Goal: Book appointment/travel/reservation

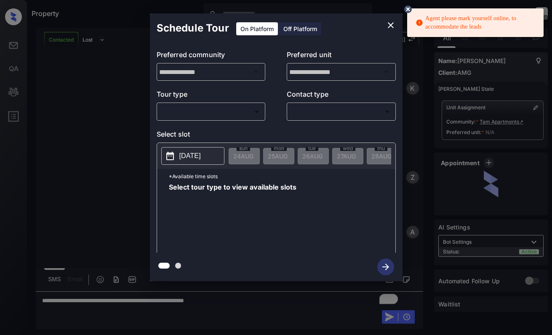
scroll to position [502, 0]
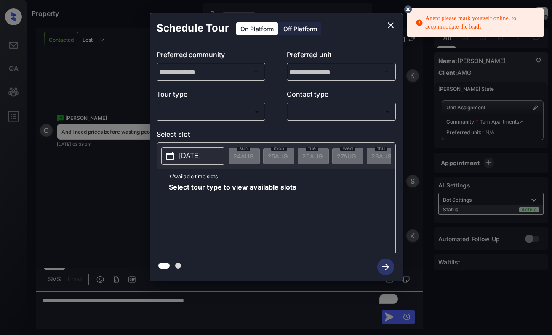
click at [240, 115] on body "Agent please mark yourself online, to accommodate the leads Property Dominic Ce…" at bounding box center [276, 167] width 552 height 335
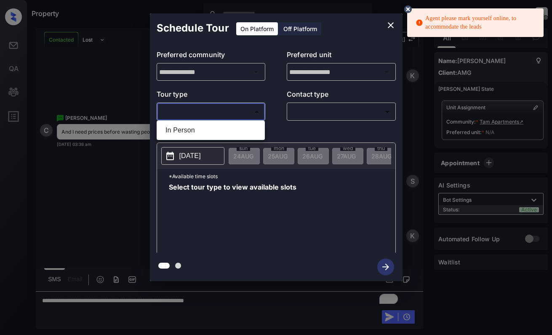
click at [238, 133] on li "In Person" at bounding box center [211, 130] width 104 height 15
type input "********"
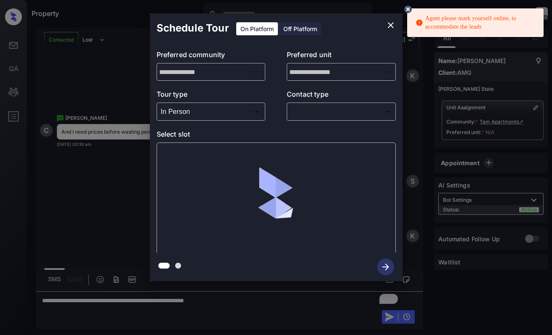
click at [407, 6] on icon at bounding box center [408, 9] width 8 height 8
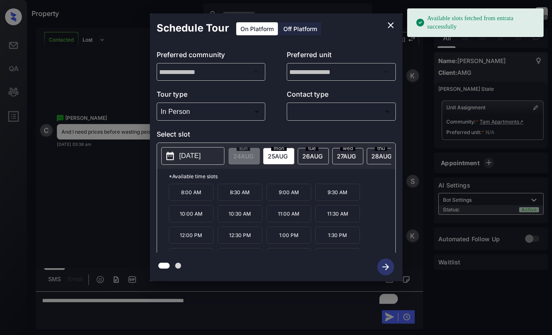
click at [389, 27] on icon "close" at bounding box center [391, 25] width 6 height 6
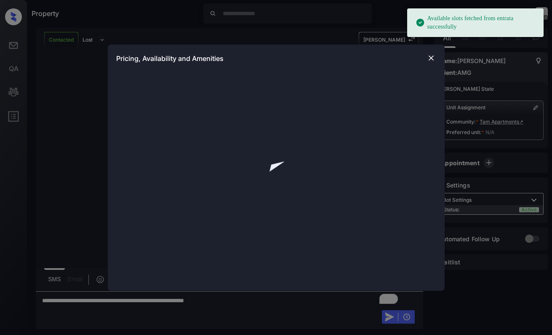
scroll to position [502, 0]
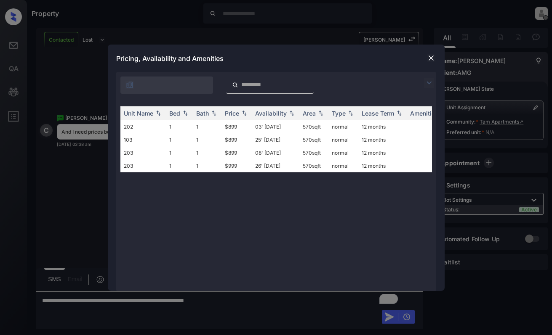
click at [434, 56] on img at bounding box center [431, 58] width 8 height 8
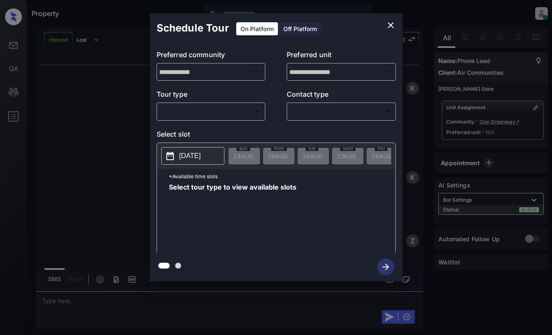
scroll to position [3276, 0]
click at [240, 114] on body "Property Dominic Ceralde Online Set yourself offline Set yourself on break Prof…" at bounding box center [276, 167] width 552 height 335
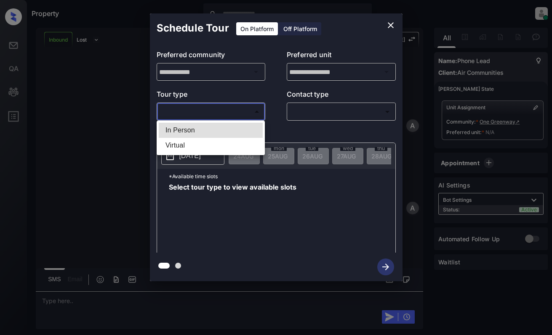
click at [239, 126] on li "In Person" at bounding box center [211, 130] width 104 height 15
type input "********"
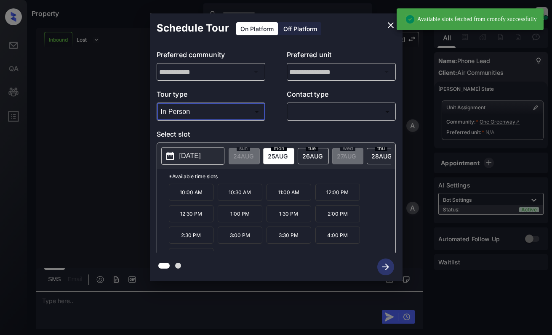
click at [201, 152] on p "[DATE]" at bounding box center [189, 156] width 21 height 10
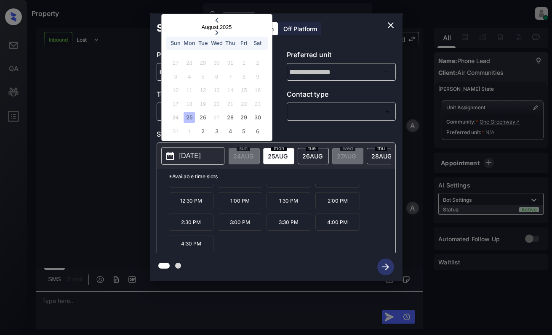
scroll to position [14, 0]
click at [205, 116] on div "26" at bounding box center [202, 117] width 11 height 11
click at [393, 24] on icon "close" at bounding box center [391, 25] width 10 height 10
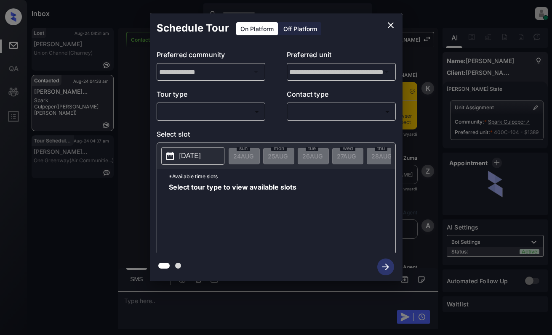
scroll to position [1864, 0]
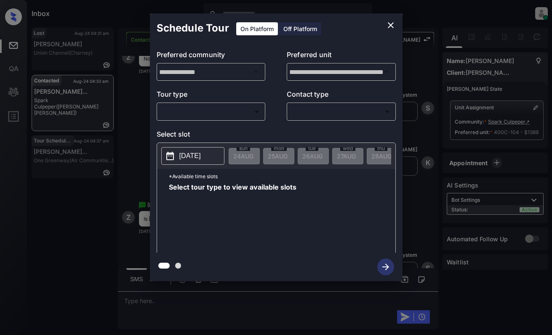
click at [234, 112] on body "Inbox Dominic Ceralde Online Set yourself offline Set yourself on break Profile…" at bounding box center [276, 167] width 552 height 335
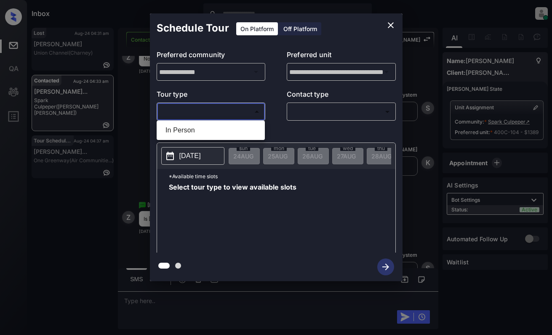
click at [235, 128] on li "In Person" at bounding box center [211, 130] width 104 height 15
type input "********"
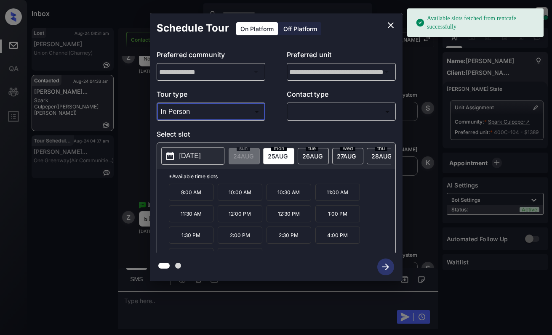
click at [175, 153] on icon at bounding box center [170, 156] width 10 height 10
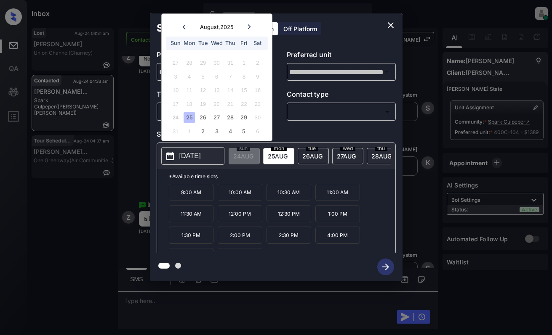
click at [391, 27] on icon "close" at bounding box center [391, 25] width 10 height 10
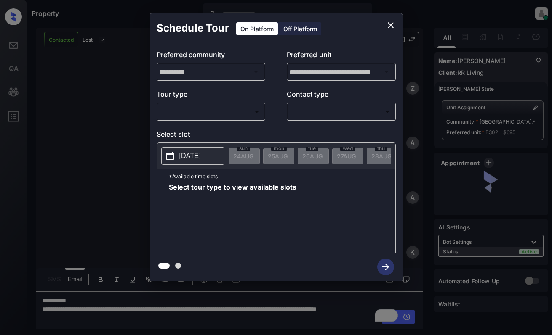
scroll to position [1173, 0]
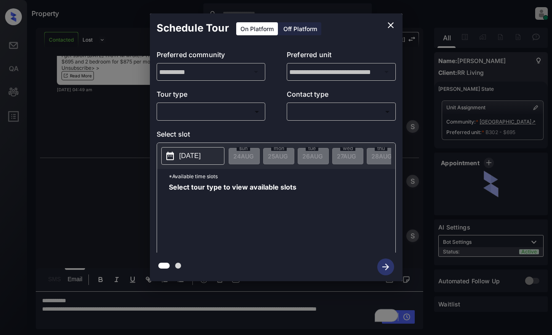
click at [204, 110] on body "Property Dominic Ceralde Online Set yourself offline Set yourself on break Prof…" at bounding box center [276, 167] width 552 height 335
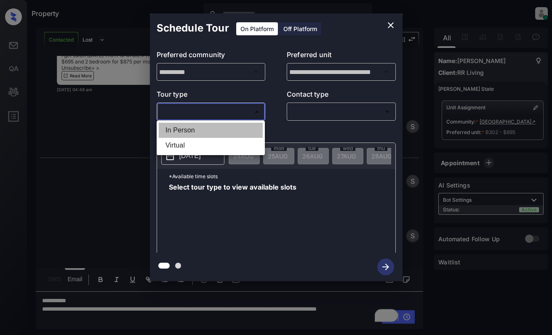
click at [218, 129] on li "In Person" at bounding box center [211, 130] width 104 height 15
type input "********"
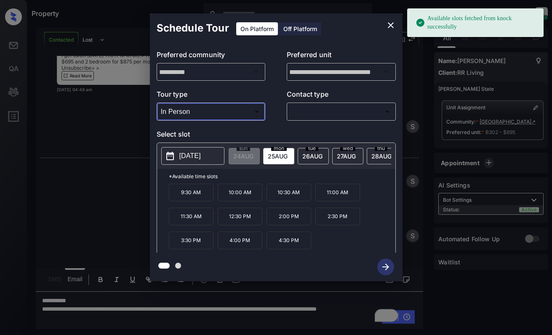
click at [201, 153] on p "[DATE]" at bounding box center [189, 156] width 21 height 10
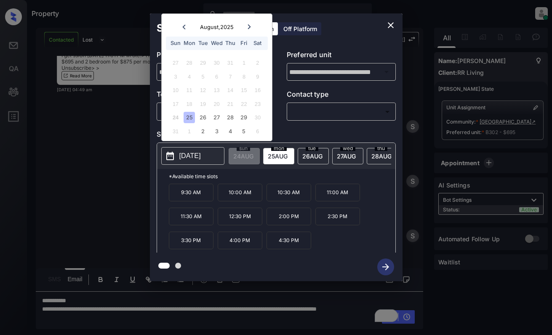
click at [250, 26] on icon at bounding box center [249, 26] width 5 height 5
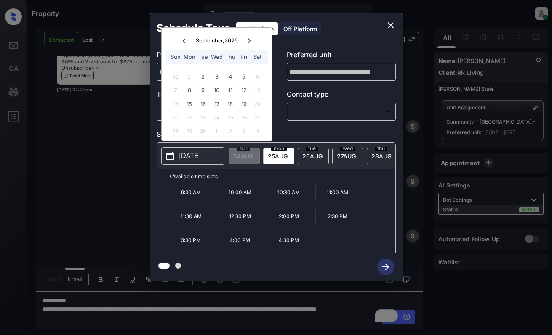
click at [391, 25] on icon "close" at bounding box center [391, 25] width 10 height 10
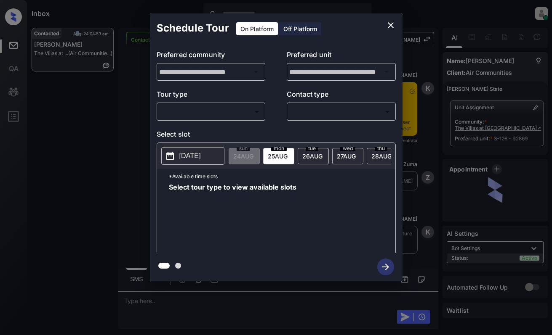
scroll to position [862, 0]
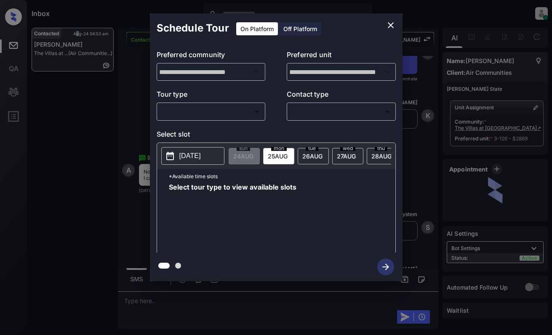
click at [225, 116] on body "Inbox [PERSON_NAME] Online Set yourself offline Set yourself on break Profile S…" at bounding box center [276, 167] width 552 height 335
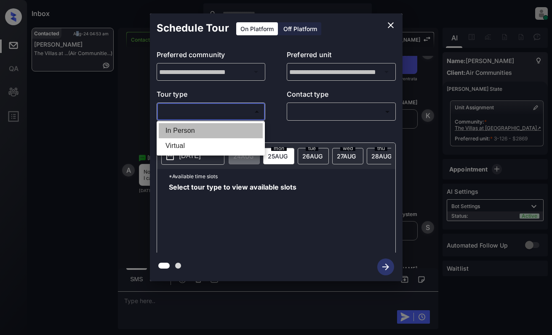
click at [228, 132] on li "In Person" at bounding box center [211, 130] width 104 height 15
type input "********"
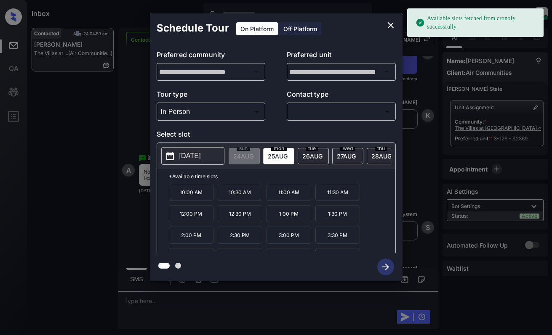
click at [186, 153] on p "[DATE]" at bounding box center [189, 156] width 21 height 10
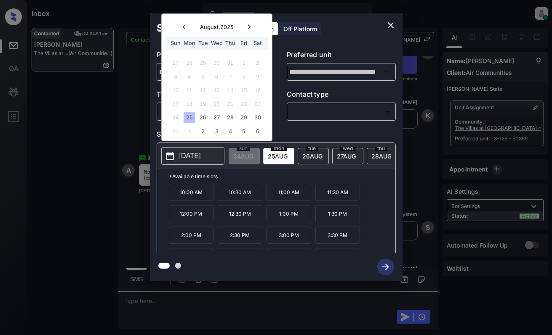
click at [391, 24] on icon "close" at bounding box center [391, 25] width 10 height 10
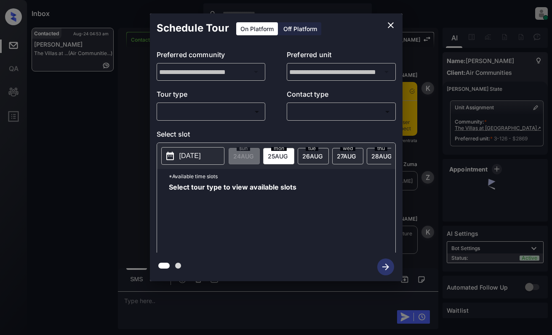
scroll to position [777, 0]
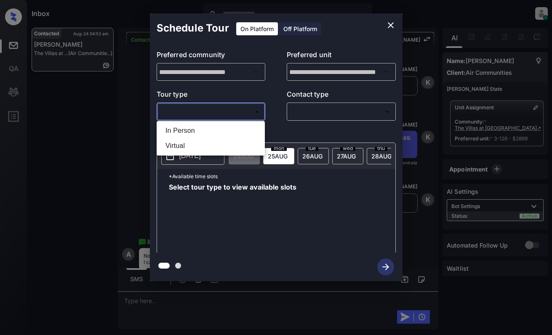
drag, startPoint x: 207, startPoint y: 107, endPoint x: 210, endPoint y: 113, distance: 7.0
click at [208, 107] on body "Inbox [PERSON_NAME] Online Set yourself offline Set yourself on break Profile S…" at bounding box center [276, 167] width 552 height 335
click at [207, 129] on li "In Person" at bounding box center [211, 130] width 104 height 15
type input "********"
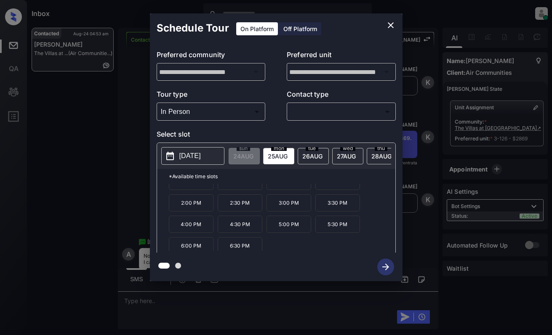
scroll to position [36, 0]
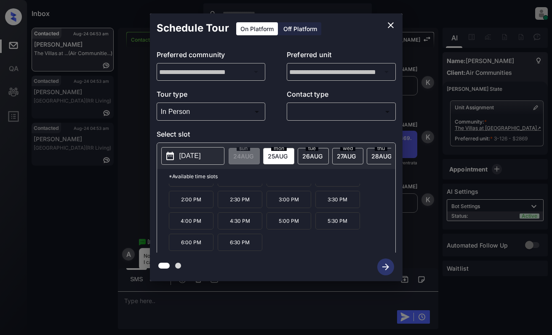
click at [201, 160] on p "[DATE]" at bounding box center [189, 156] width 21 height 10
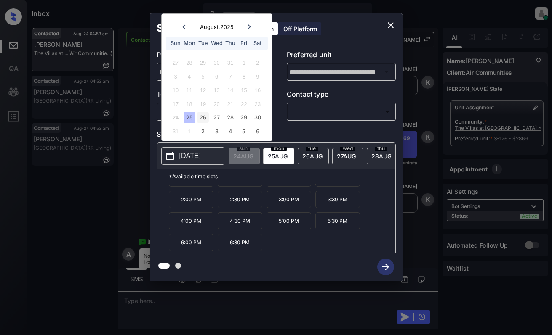
click at [205, 117] on div "26" at bounding box center [202, 117] width 11 height 11
click at [215, 117] on div "27" at bounding box center [216, 117] width 11 height 11
click at [229, 116] on div "28" at bounding box center [229, 117] width 11 height 11
click at [239, 118] on div "29" at bounding box center [243, 117] width 11 height 11
click at [255, 118] on div "30" at bounding box center [257, 117] width 11 height 11
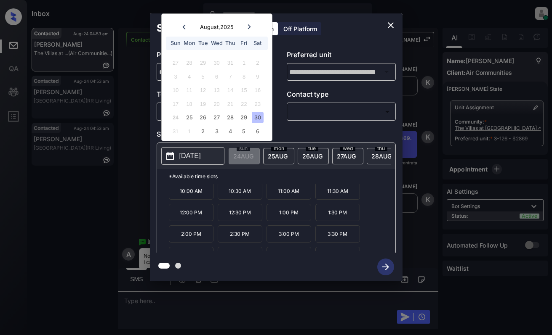
scroll to position [0, 0]
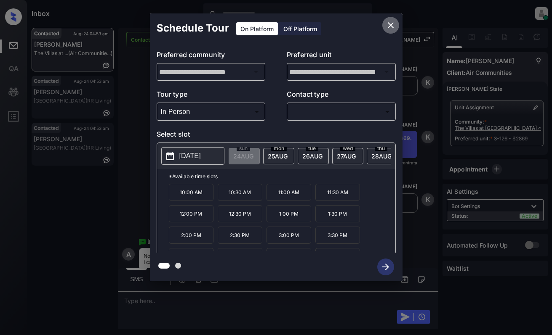
click at [388, 23] on icon "close" at bounding box center [391, 25] width 6 height 6
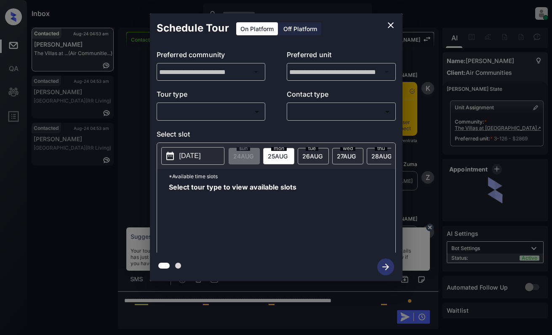
scroll to position [777, 0]
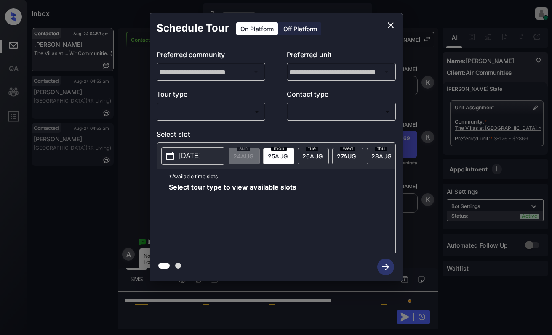
click at [230, 115] on body "Inbox [PERSON_NAME] Online Set yourself offline Set yourself on break Profile S…" at bounding box center [276, 167] width 552 height 335
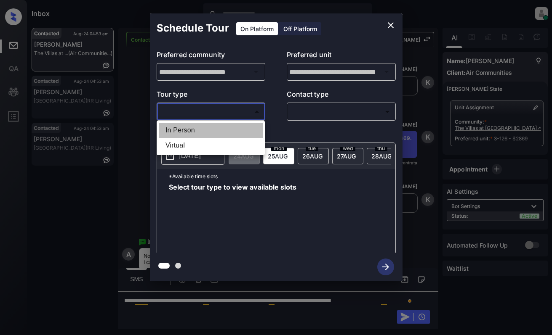
click at [231, 125] on li "In Person" at bounding box center [211, 130] width 104 height 15
type input "********"
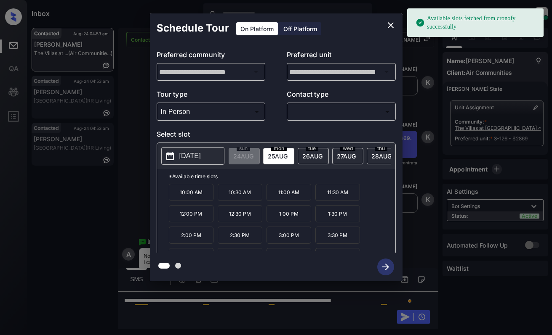
click at [304, 154] on span "[DATE]" at bounding box center [312, 156] width 20 height 7
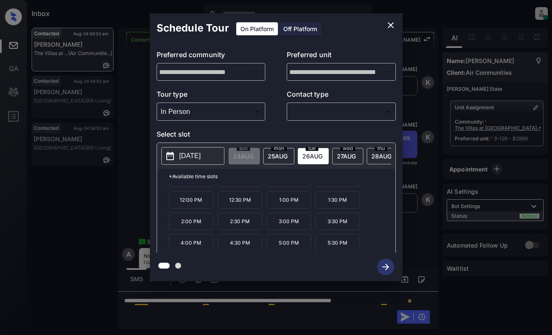
scroll to position [36, 0]
click at [340, 159] on span "[DATE]" at bounding box center [346, 156] width 19 height 7
click at [377, 153] on span "[DATE]" at bounding box center [381, 156] width 20 height 7
click at [201, 154] on p "[DATE]" at bounding box center [189, 156] width 21 height 10
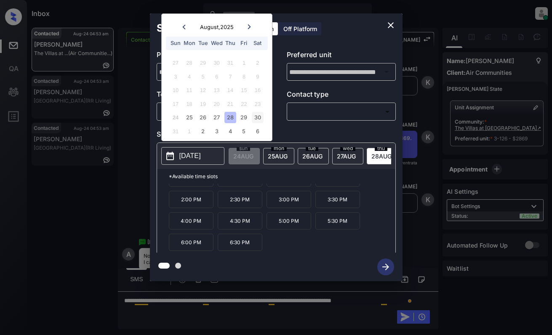
click at [258, 119] on div "30" at bounding box center [257, 117] width 11 height 11
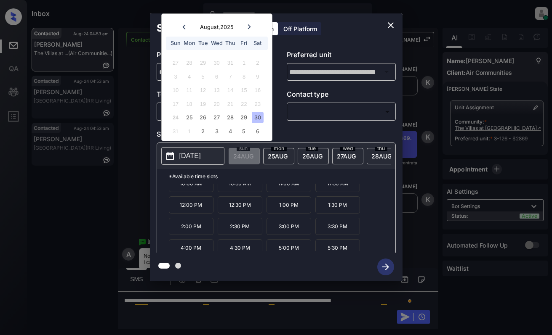
scroll to position [0, 0]
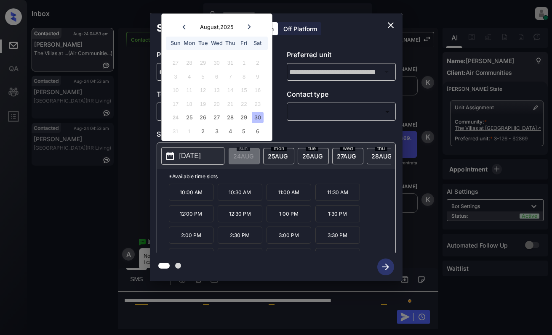
click at [396, 26] on button "close" at bounding box center [390, 25] width 17 height 17
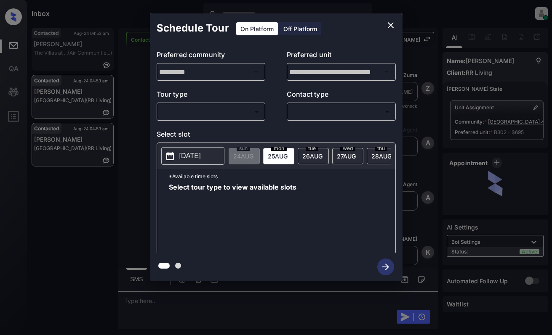
scroll to position [1482, 0]
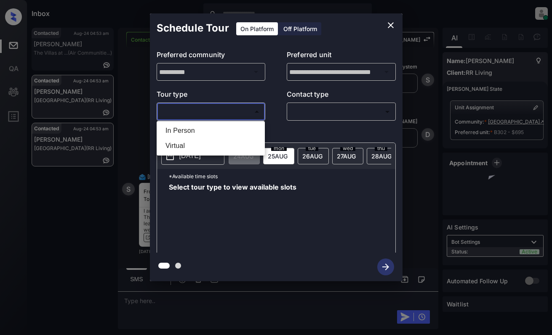
click at [234, 116] on body "Inbox Dominic Ceralde Online Set yourself offline Set yourself on break Profile…" at bounding box center [276, 167] width 552 height 335
click at [236, 130] on li "In Person" at bounding box center [211, 130] width 104 height 15
type input "********"
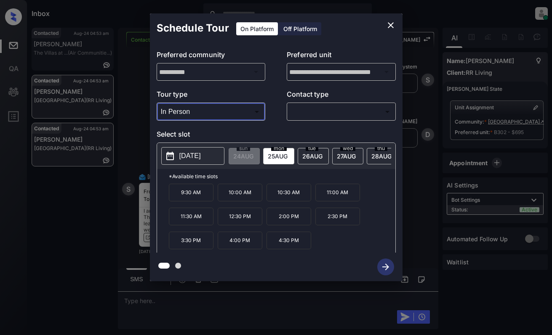
click at [391, 28] on icon "close" at bounding box center [391, 25] width 10 height 10
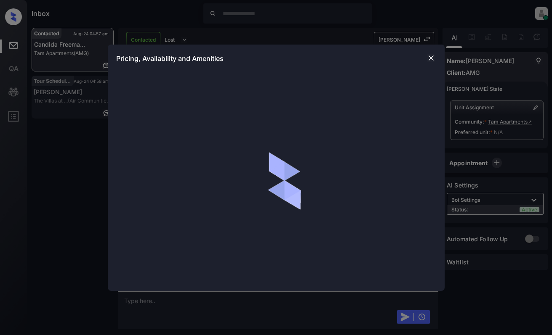
scroll to position [889, 0]
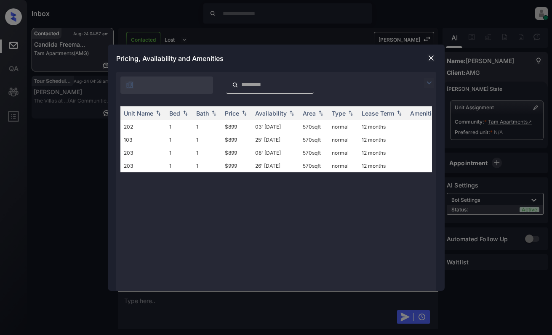
click at [428, 81] on img at bounding box center [429, 83] width 10 height 10
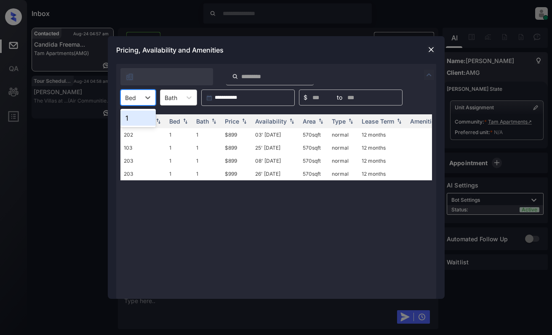
click at [136, 96] on div "Bed" at bounding box center [130, 98] width 19 height 12
click at [134, 118] on div "1" at bounding box center [137, 118] width 35 height 15
click at [239, 120] on div "Price" at bounding box center [232, 121] width 14 height 7
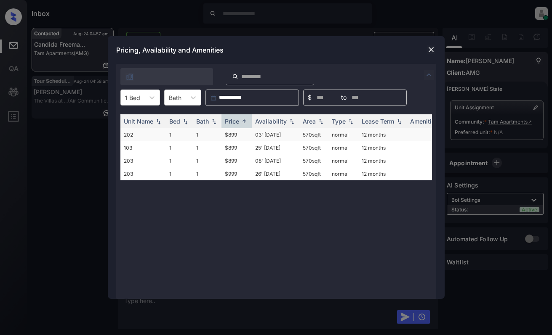
click at [241, 133] on td "$899" at bounding box center [236, 134] width 30 height 13
drag, startPoint x: 241, startPoint y: 133, endPoint x: 251, endPoint y: 125, distance: 12.9
click at [240, 133] on td "$899" at bounding box center [236, 134] width 30 height 13
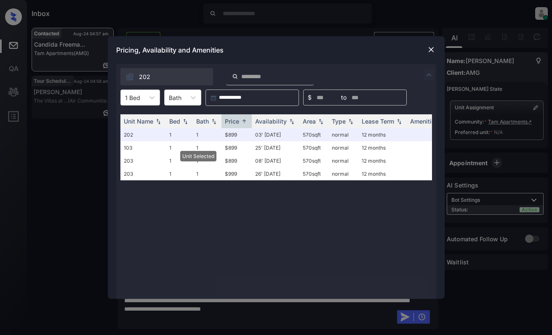
click at [431, 51] on img at bounding box center [431, 49] width 8 height 8
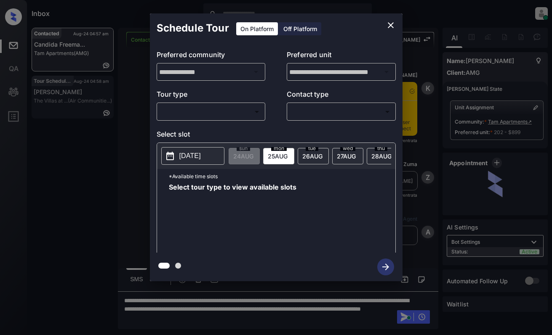
scroll to position [986, 0]
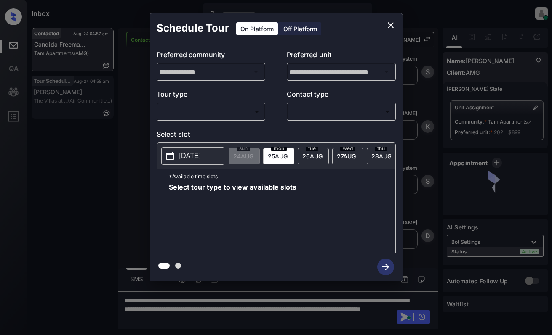
click at [244, 114] on body "Inbox Dominic Ceralde Online Set yourself offline Set yourself on break Profile…" at bounding box center [276, 167] width 552 height 335
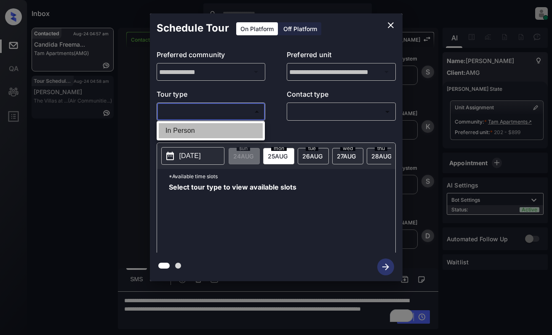
click at [239, 128] on li "In Person" at bounding box center [211, 130] width 104 height 15
type input "********"
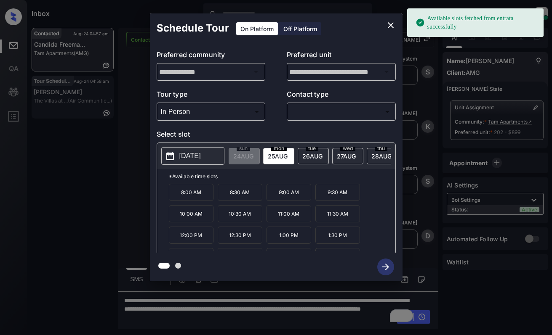
click at [199, 153] on p "[DATE]" at bounding box center [189, 156] width 21 height 10
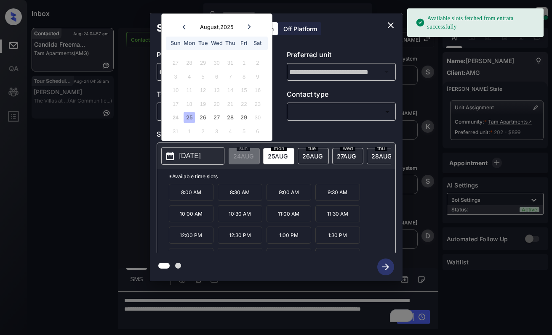
click at [391, 26] on icon "close" at bounding box center [391, 25] width 6 height 6
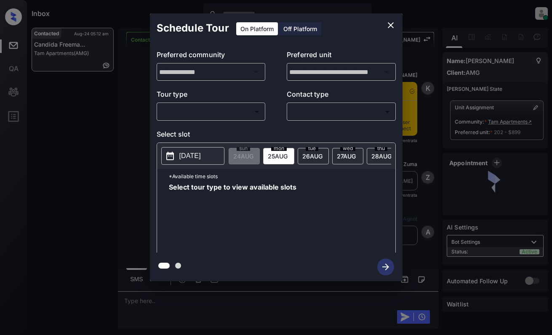
scroll to position [2266, 0]
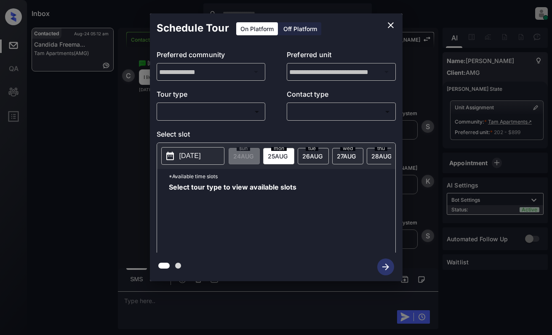
click at [227, 110] on body "Inbox [PERSON_NAME] Online Set yourself offline Set yourself on break Profile S…" at bounding box center [276, 167] width 552 height 335
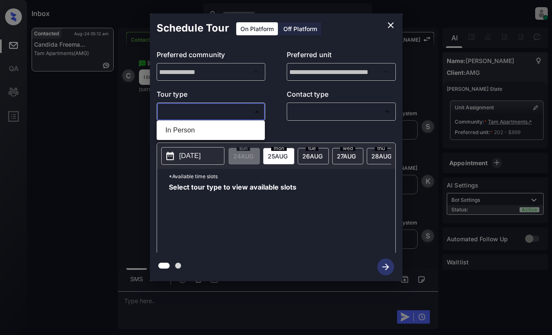
click at [386, 28] on div at bounding box center [276, 167] width 552 height 335
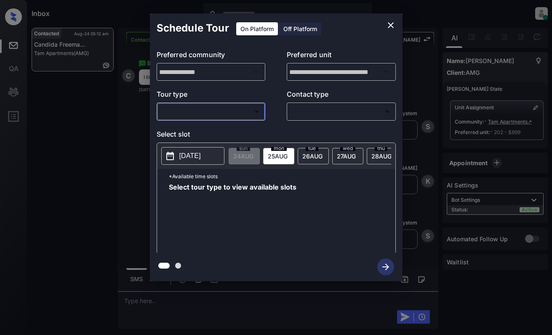
click at [389, 24] on icon "close" at bounding box center [391, 25] width 6 height 6
